Goal: Check status: Check status

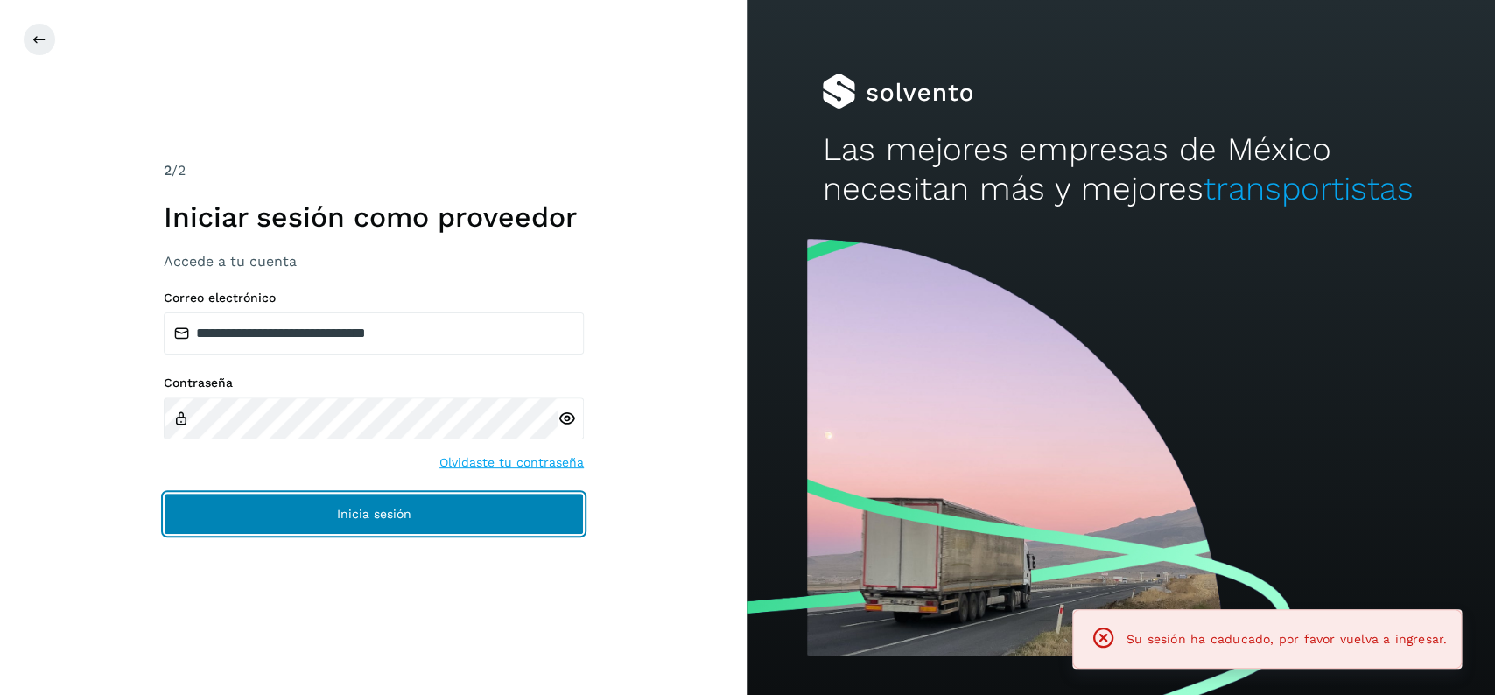
click at [417, 511] on button "Inicia sesión" at bounding box center [374, 514] width 420 height 42
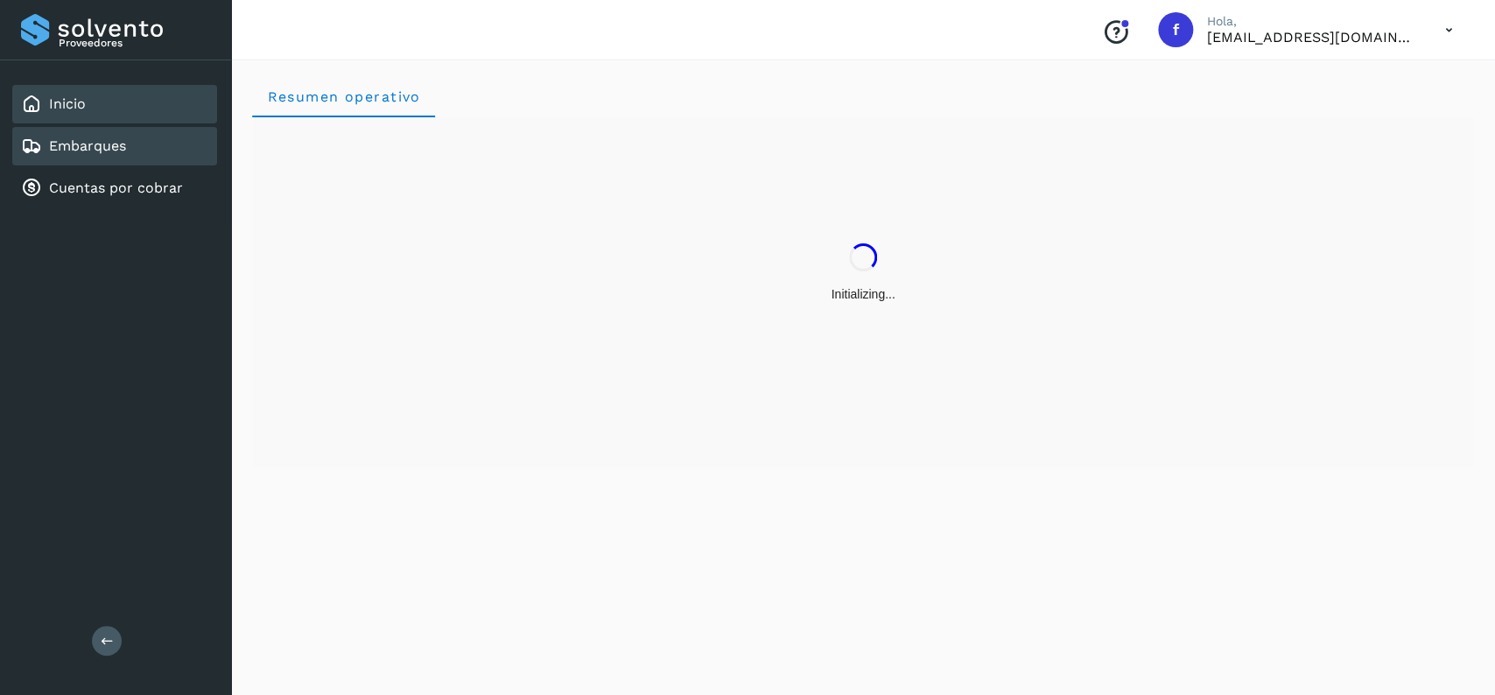
click at [134, 144] on div "Embarques" at bounding box center [114, 146] width 205 height 39
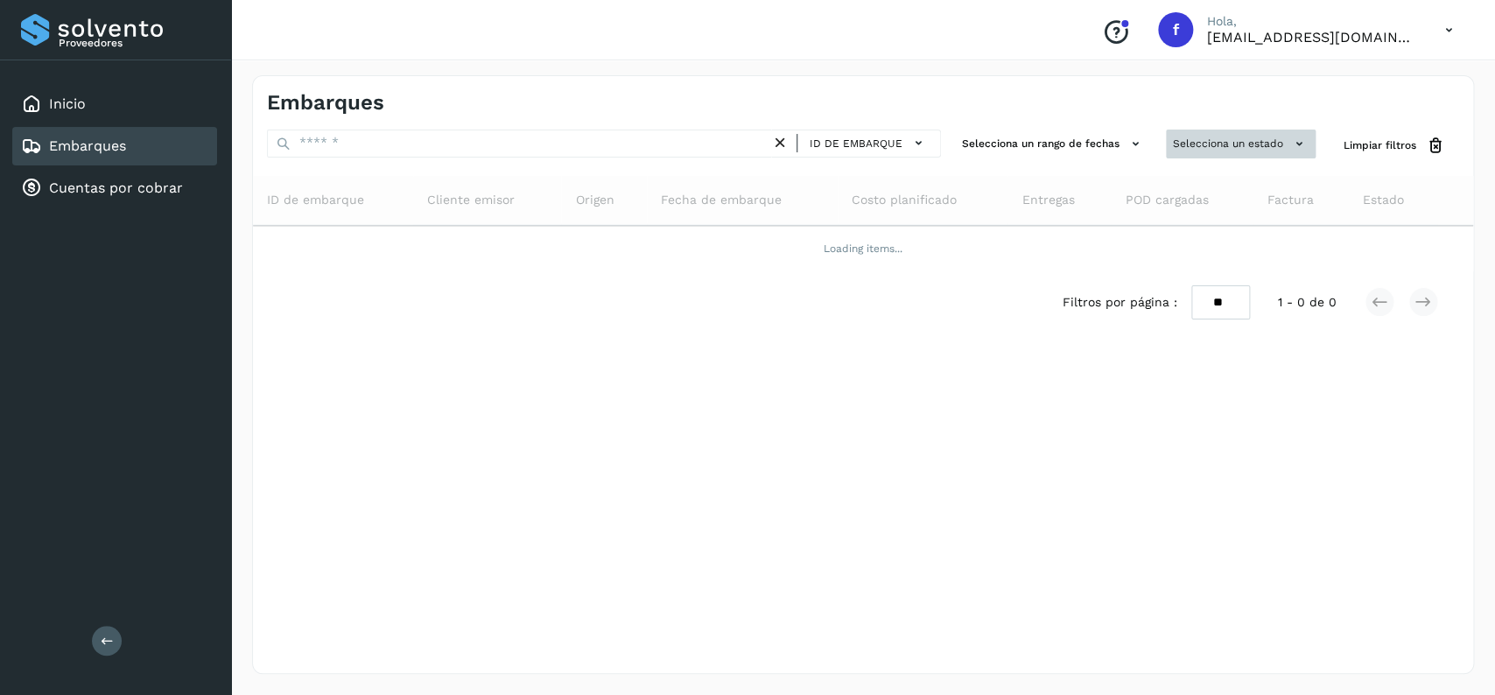
click at [1209, 153] on button "Selecciona un estado" at bounding box center [1241, 144] width 150 height 29
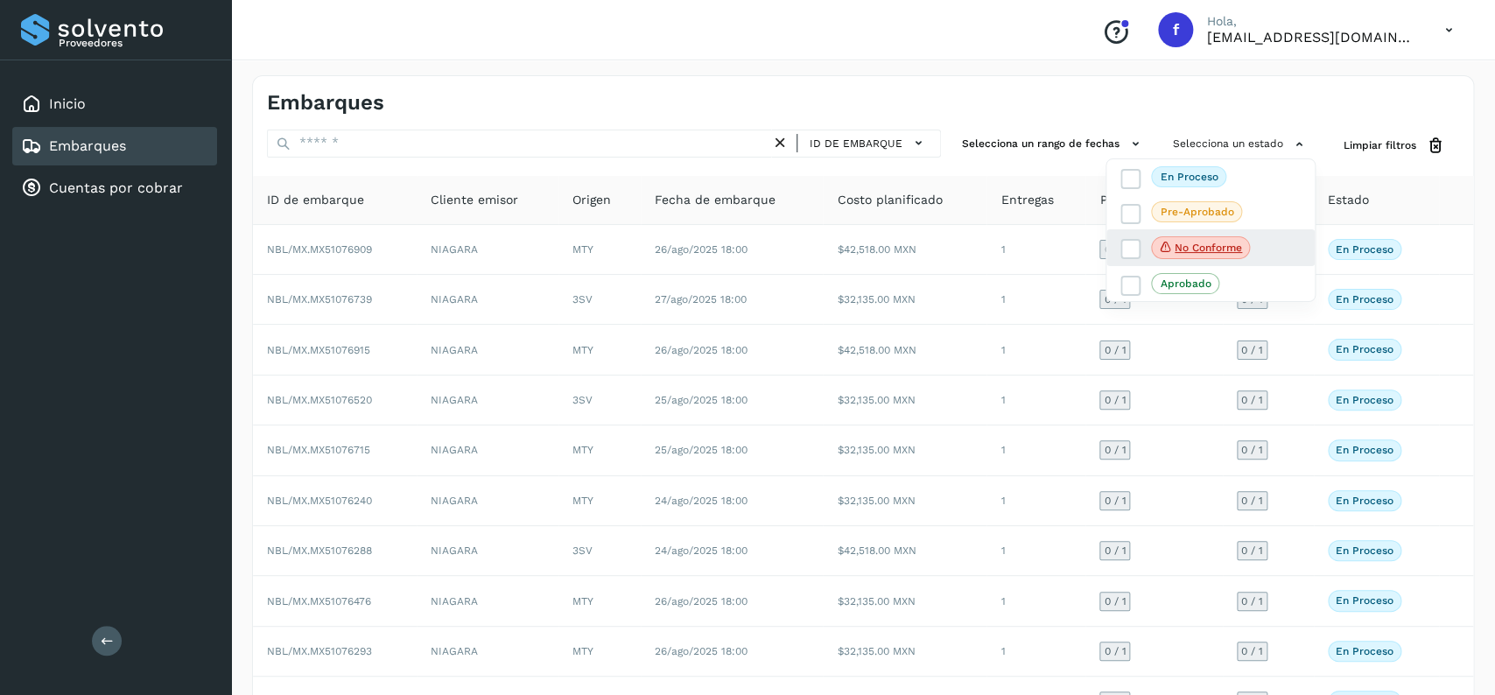
click at [1120, 242] on div "No conforme" at bounding box center [1210, 247] width 208 height 37
click at [1138, 246] on icon at bounding box center [1131, 250] width 18 height 18
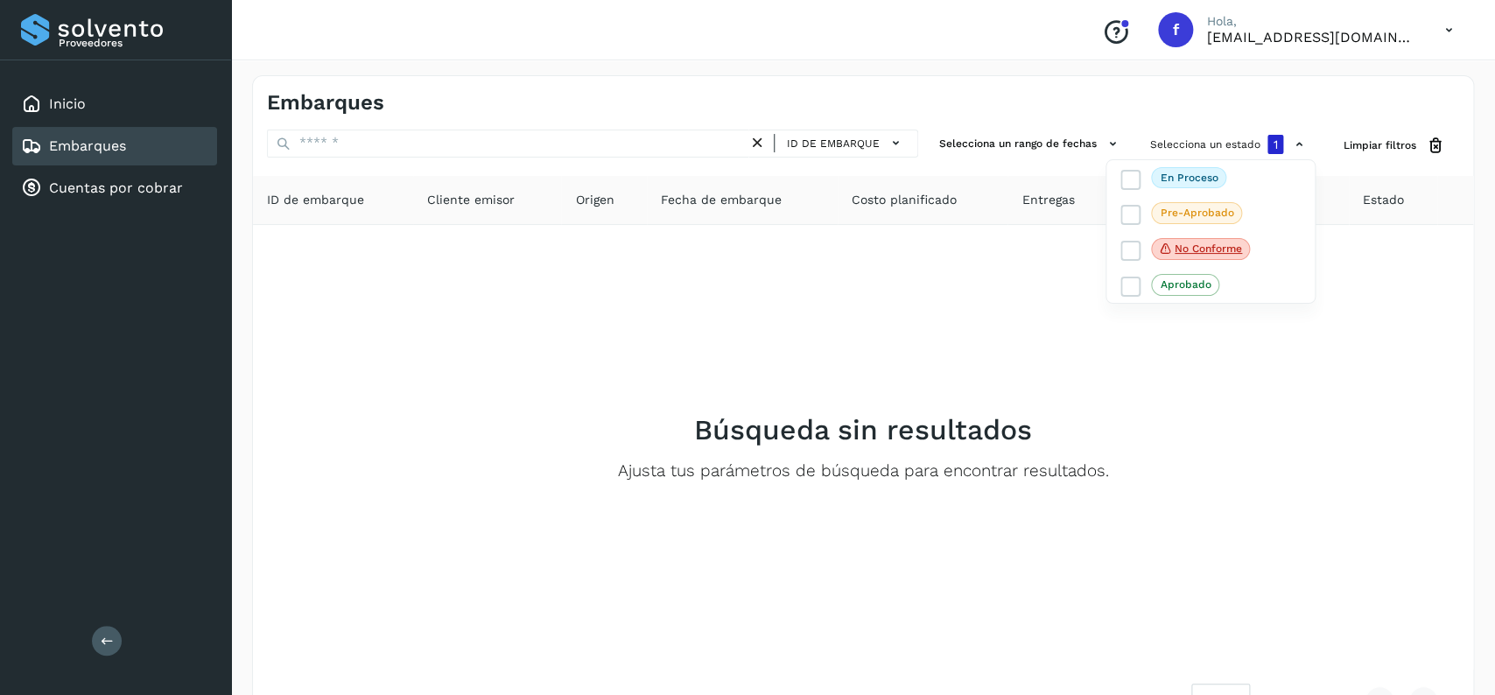
click at [881, 386] on div at bounding box center [747, 347] width 1495 height 695
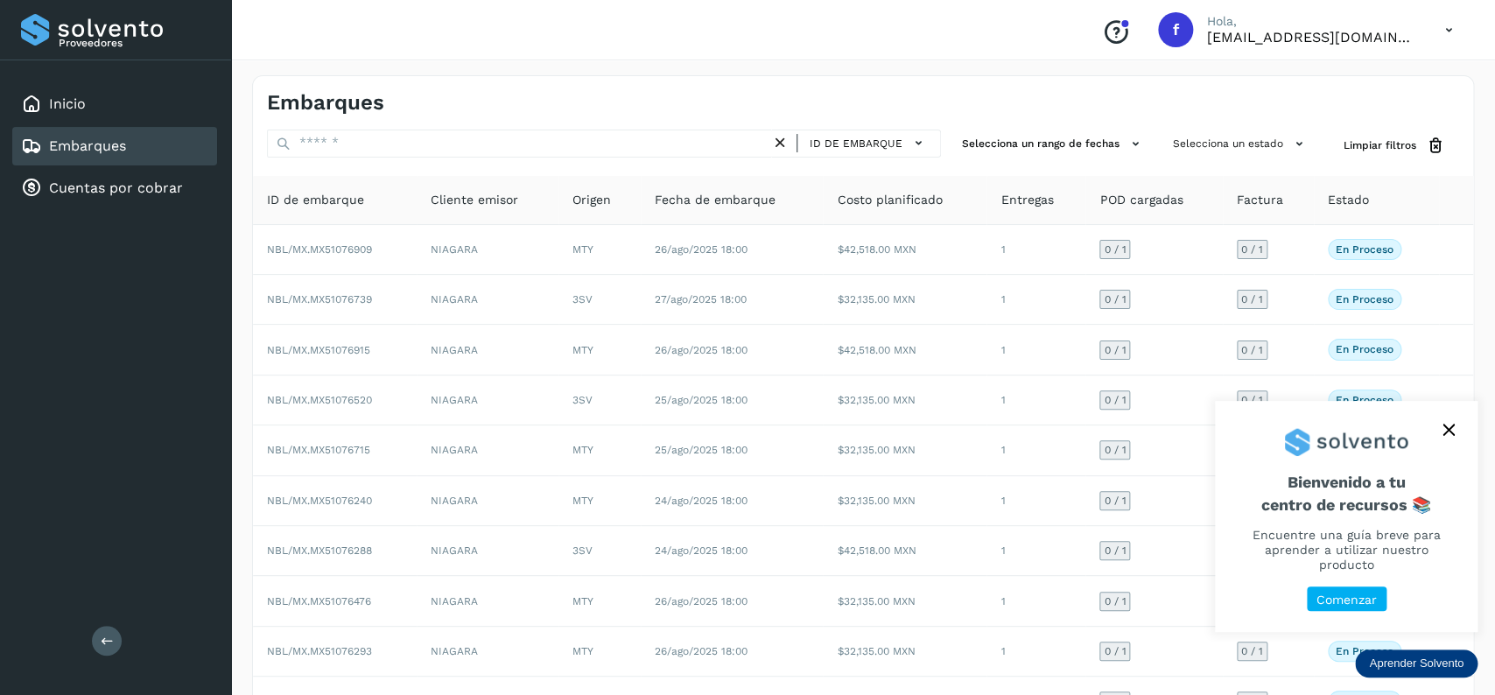
click at [167, 147] on div "Embarques" at bounding box center [114, 146] width 205 height 39
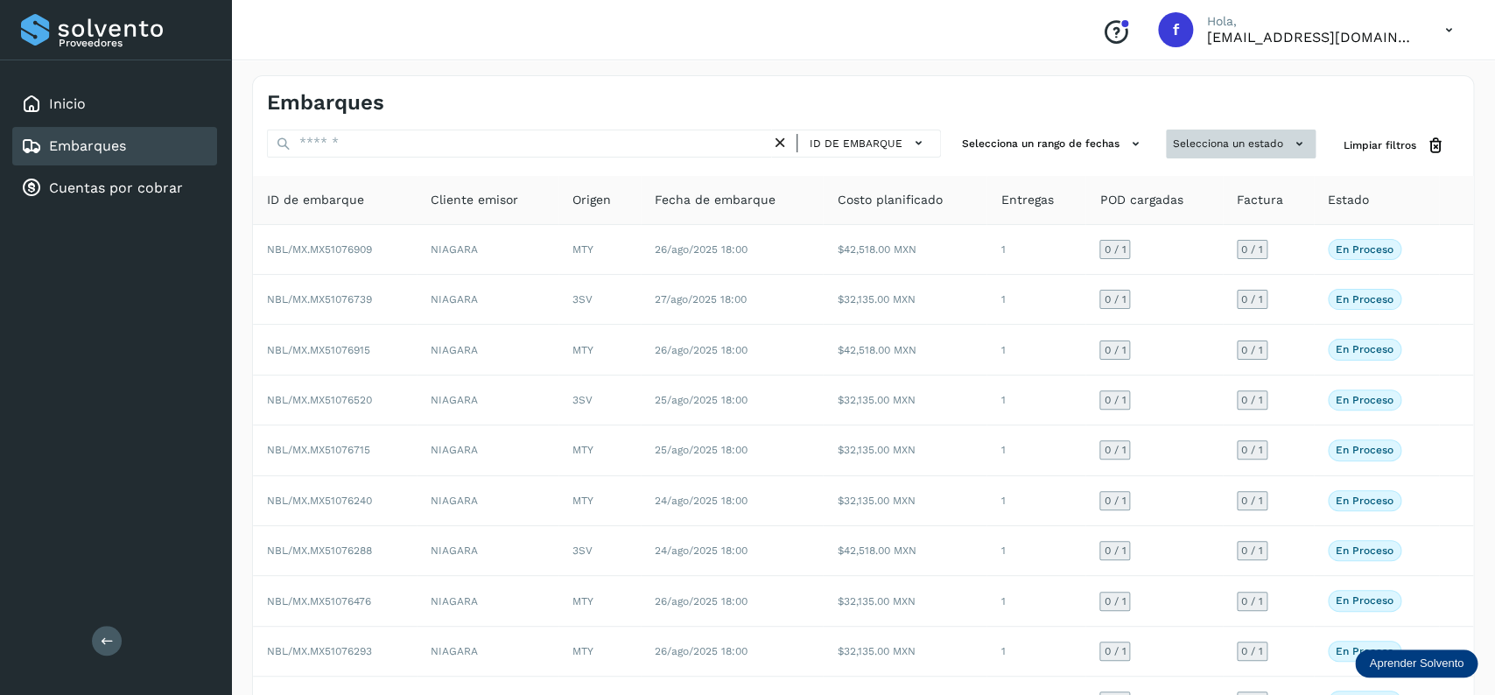
click at [1239, 136] on button "Selecciona un estado" at bounding box center [1241, 144] width 150 height 29
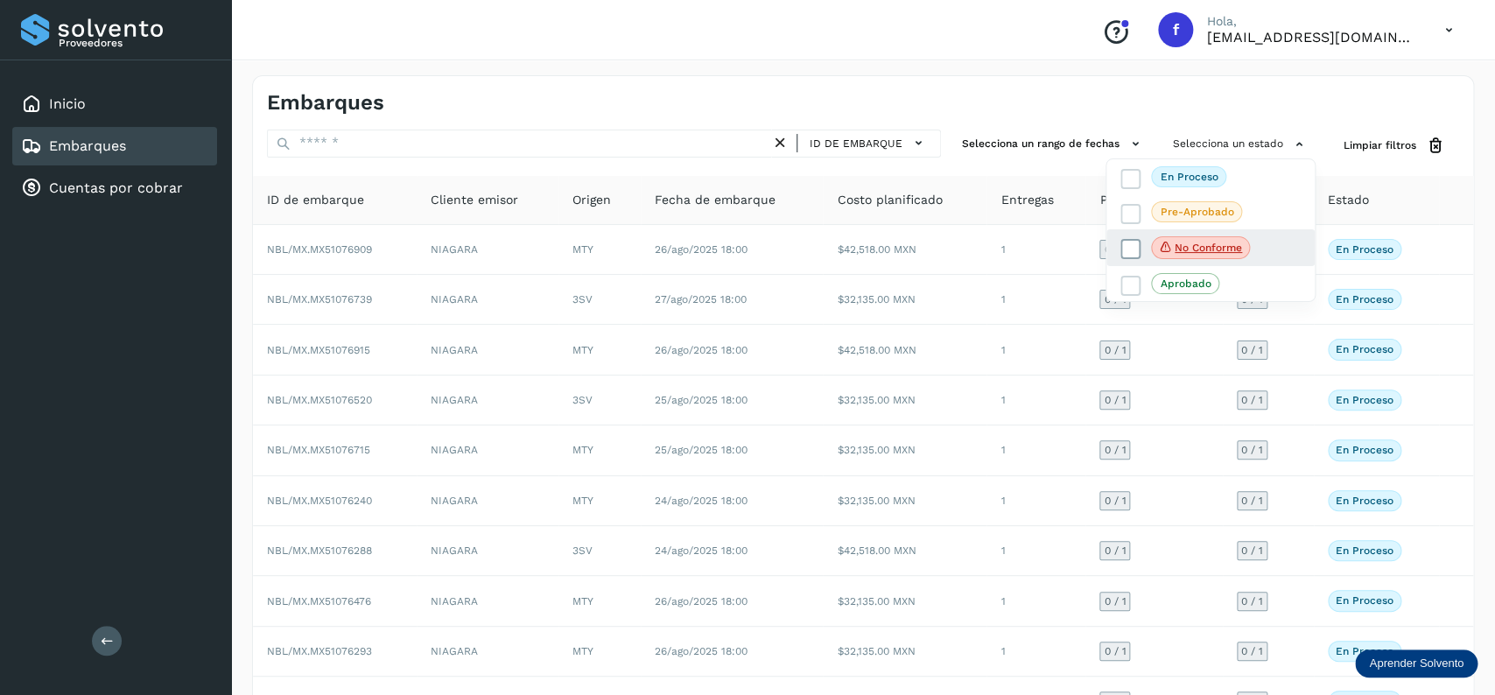
click at [1127, 243] on icon at bounding box center [1131, 250] width 18 height 18
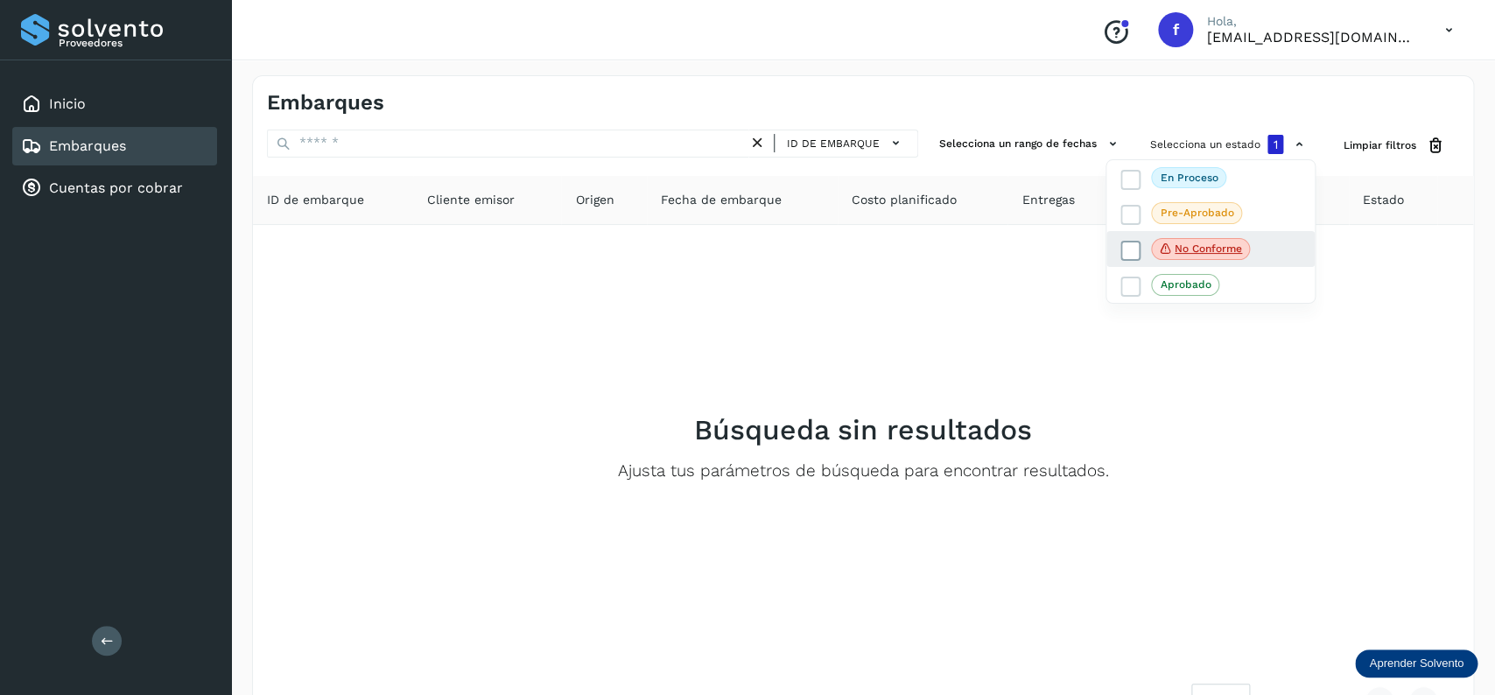
click at [1126, 244] on icon at bounding box center [1131, 251] width 18 height 18
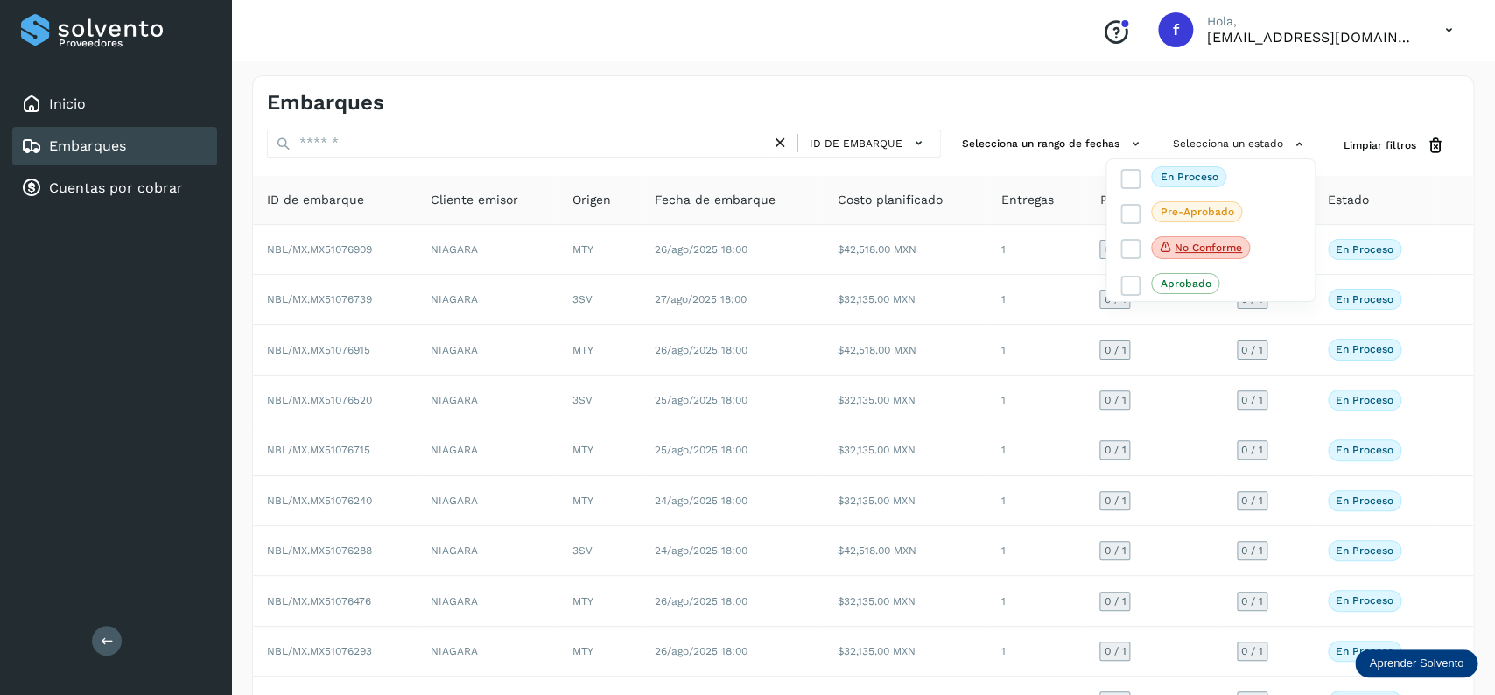
click at [530, 158] on div at bounding box center [747, 347] width 1495 height 695
click at [494, 143] on div at bounding box center [747, 347] width 1495 height 695
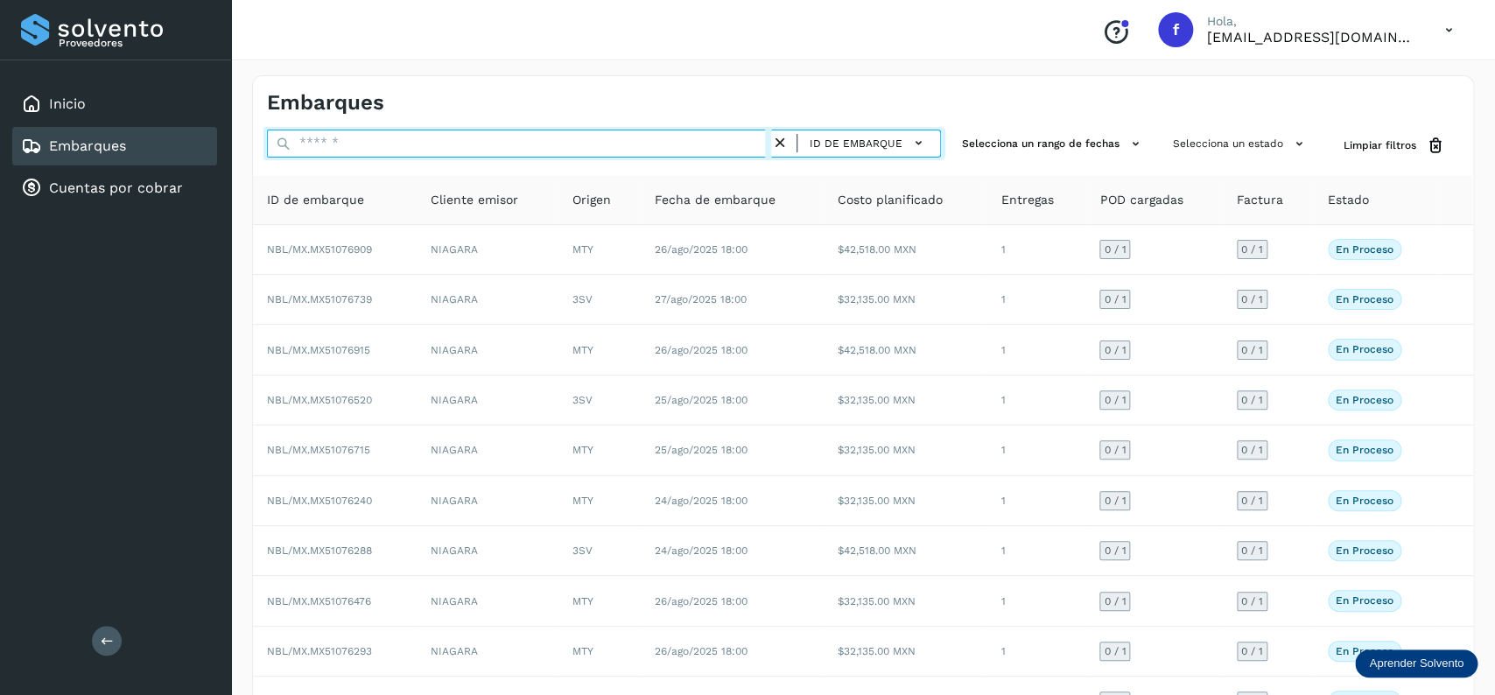
drag, startPoint x: 486, startPoint y: 134, endPoint x: 471, endPoint y: 134, distance: 14.9
click at [484, 134] on input "text" at bounding box center [519, 144] width 504 height 28
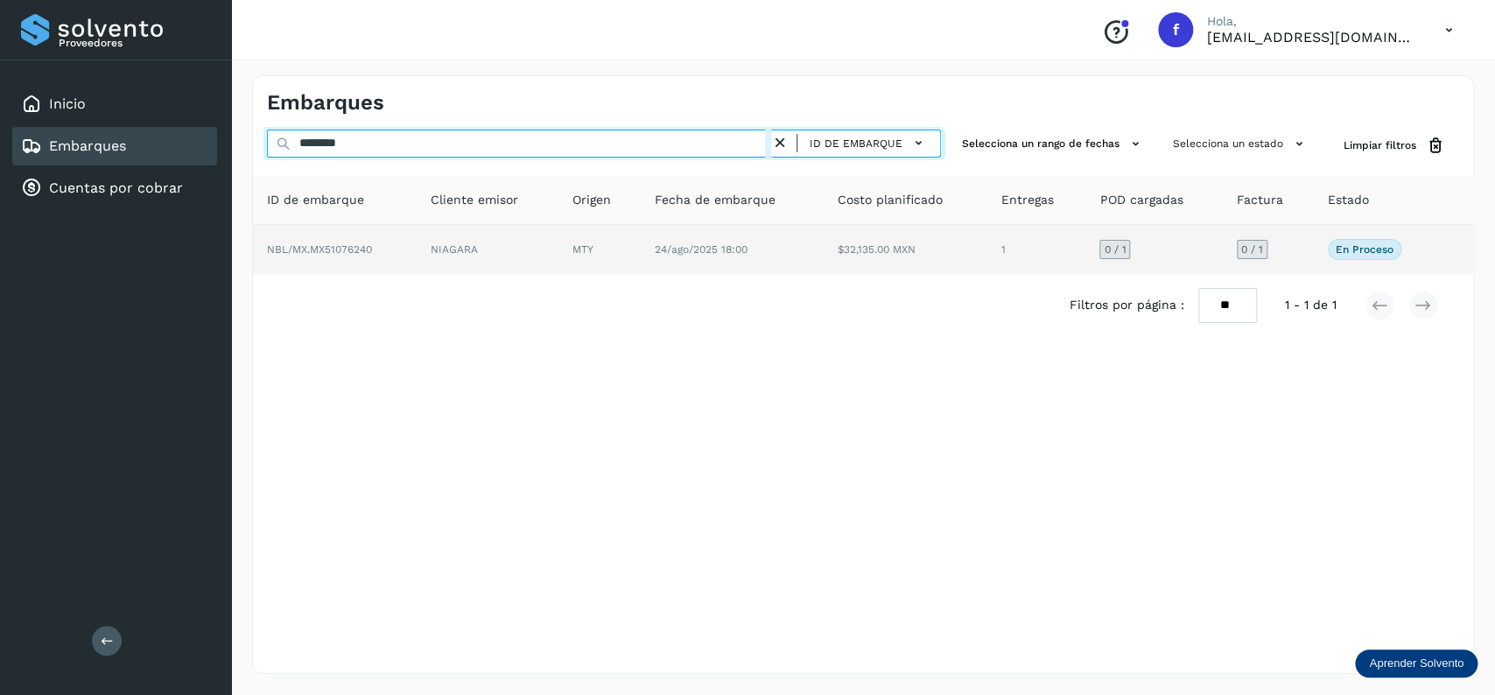
type input "********"
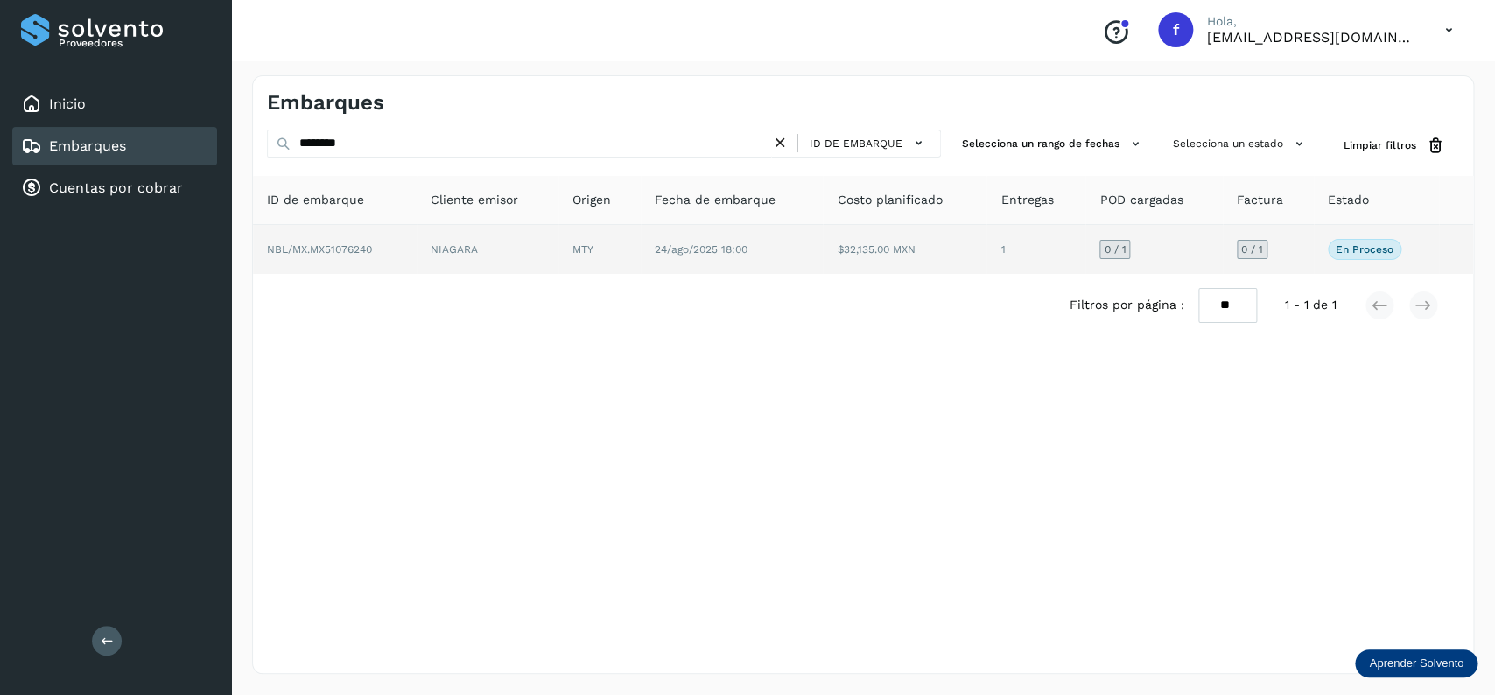
click at [731, 244] on span "24/ago/2025 18:00" at bounding box center [701, 249] width 93 height 12
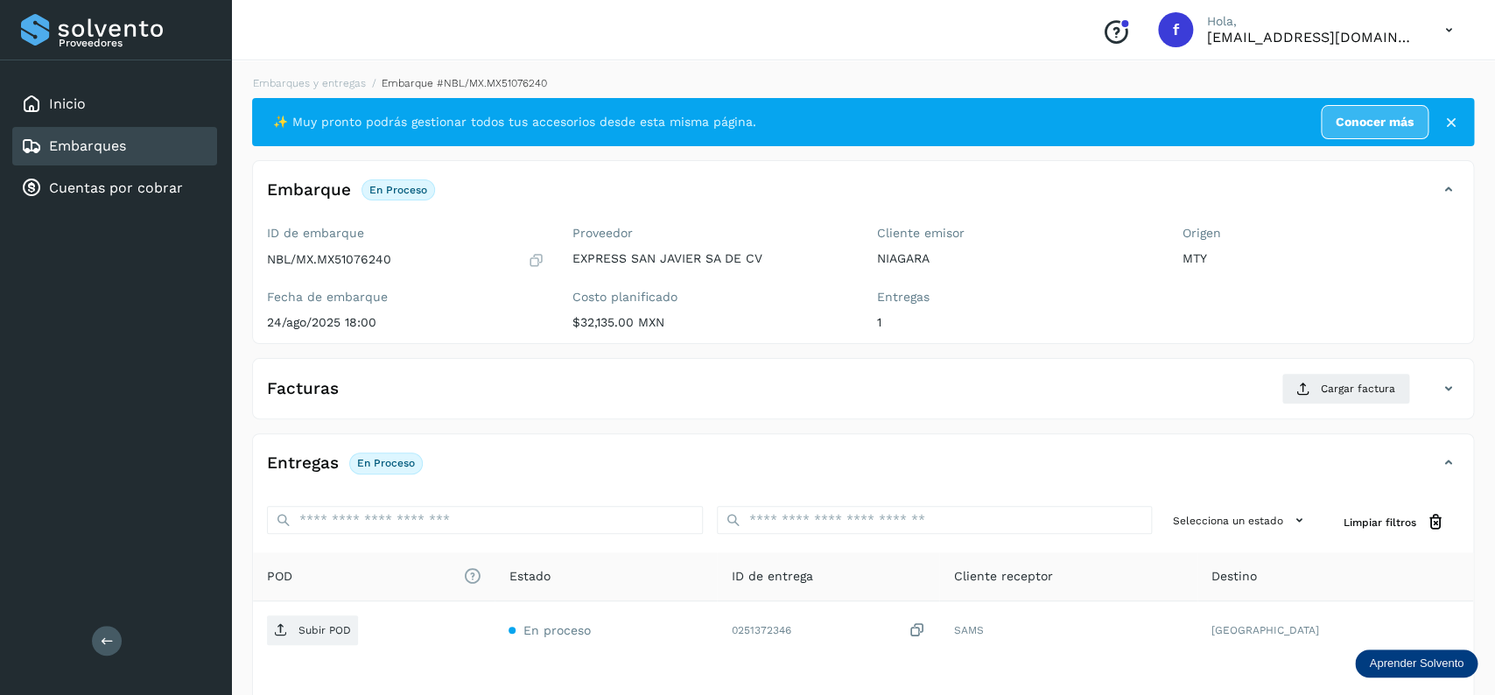
click at [116, 145] on link "Embarques" at bounding box center [87, 145] width 77 height 17
